Goal: Navigation & Orientation: Find specific page/section

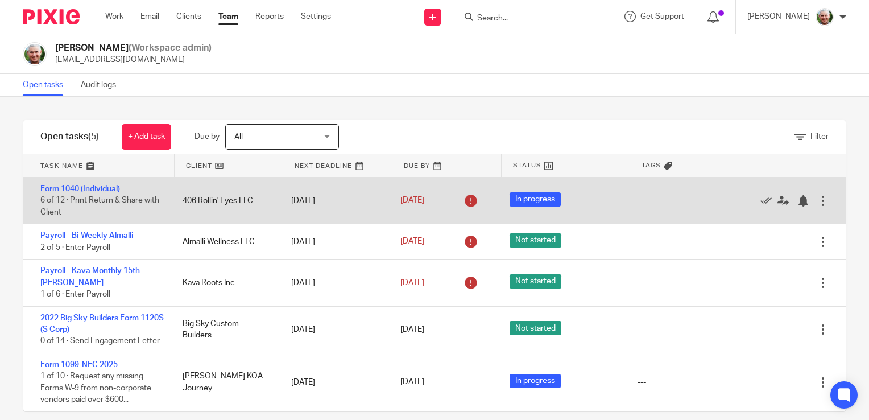
click at [107, 189] on link "Form 1040 (Individual)" at bounding box center [80, 189] width 80 height 8
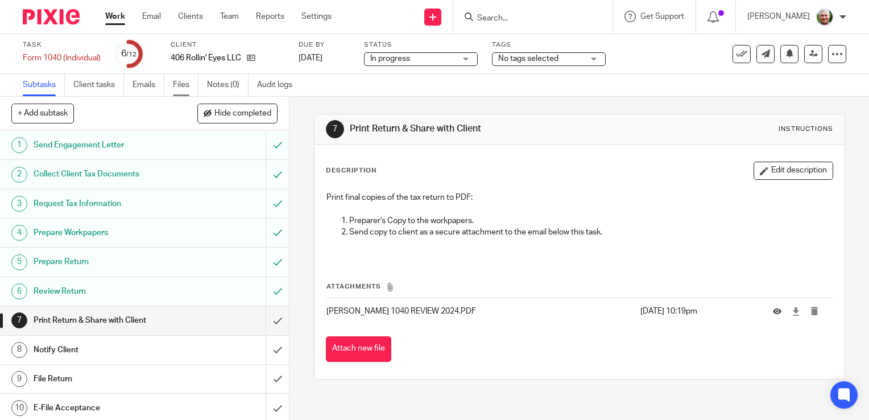
click at [182, 85] on link "Files" at bounding box center [186, 85] width 26 height 22
